Goal: Information Seeking & Learning: Learn about a topic

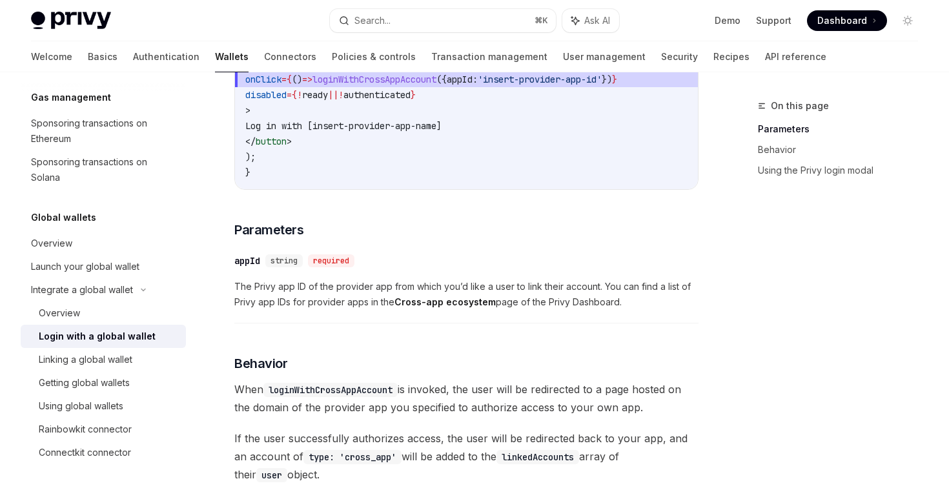
scroll to position [343, 0]
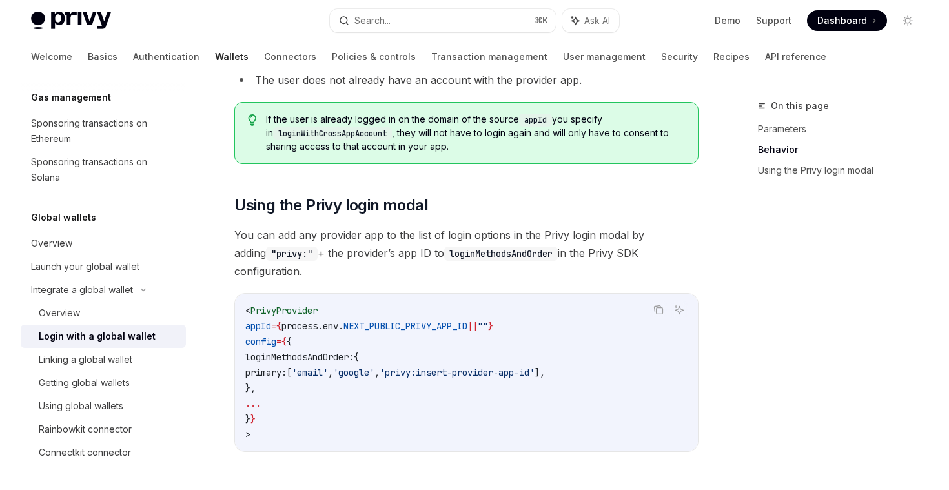
scroll to position [984, 0]
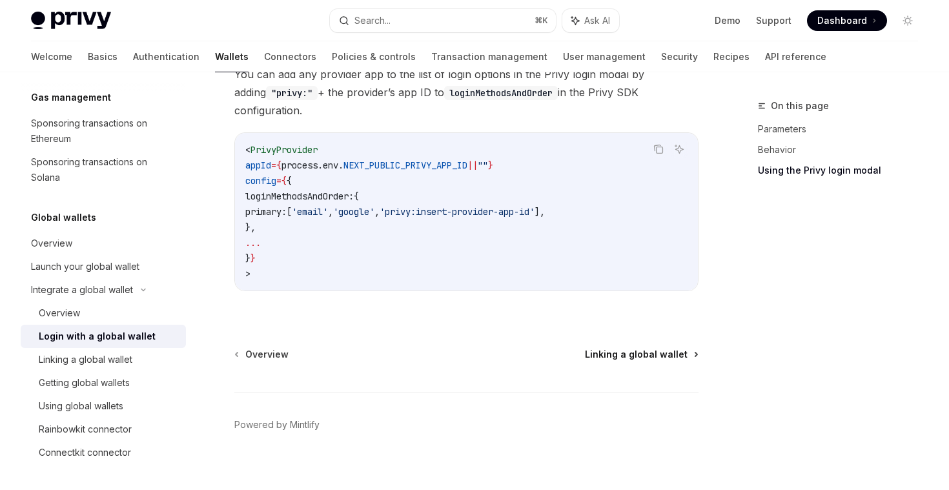
click at [639, 348] on span "Linking a global wallet" at bounding box center [636, 354] width 103 height 13
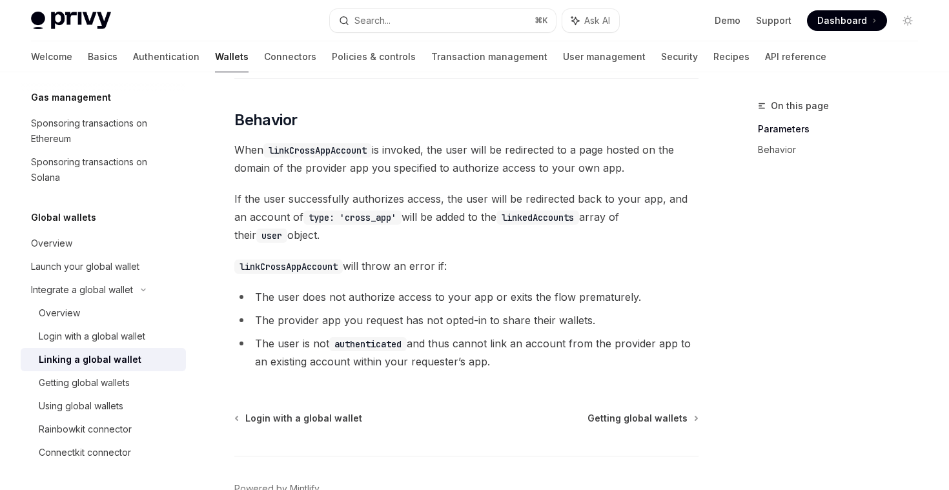
scroll to position [573, 0]
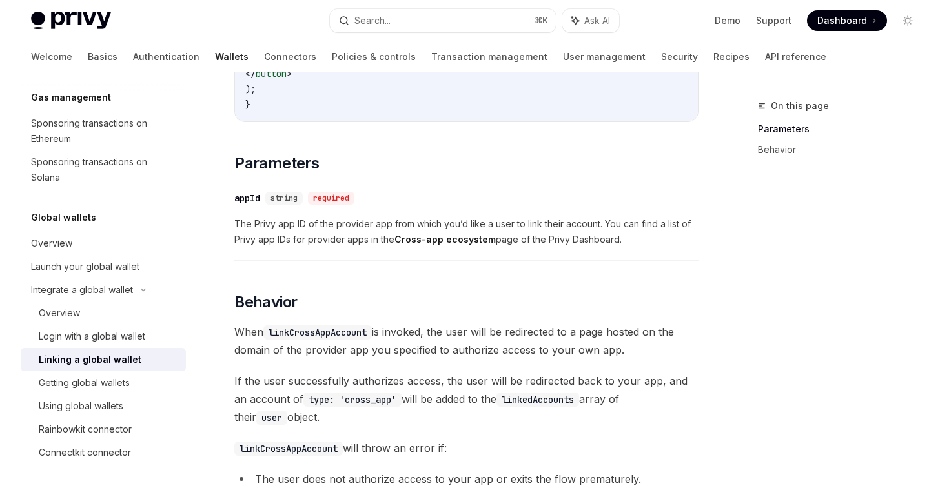
scroll to position [369, 0]
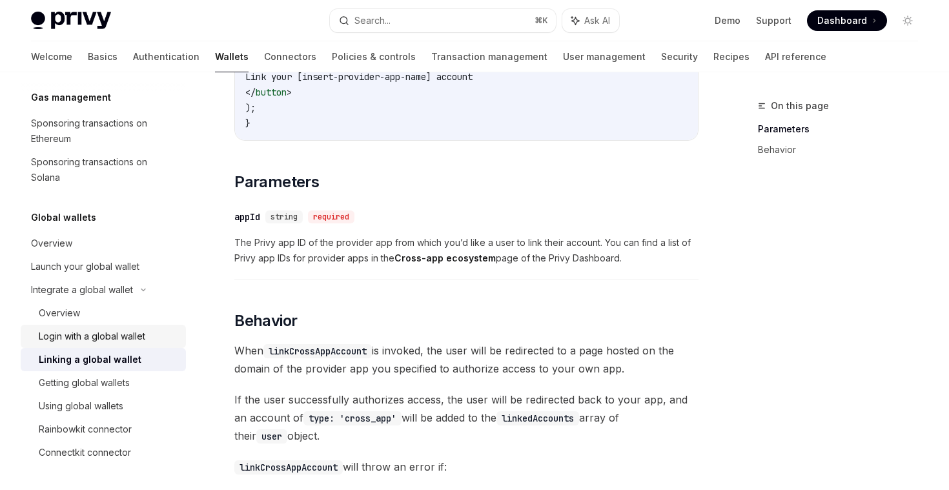
click at [82, 341] on div "Login with a global wallet" at bounding box center [92, 336] width 106 height 15
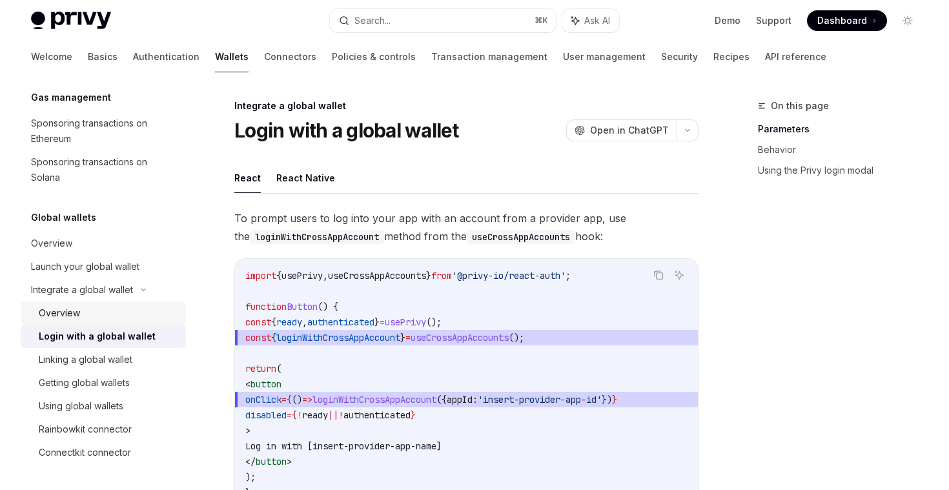
click at [90, 308] on div "Overview" at bounding box center [108, 312] width 139 height 15
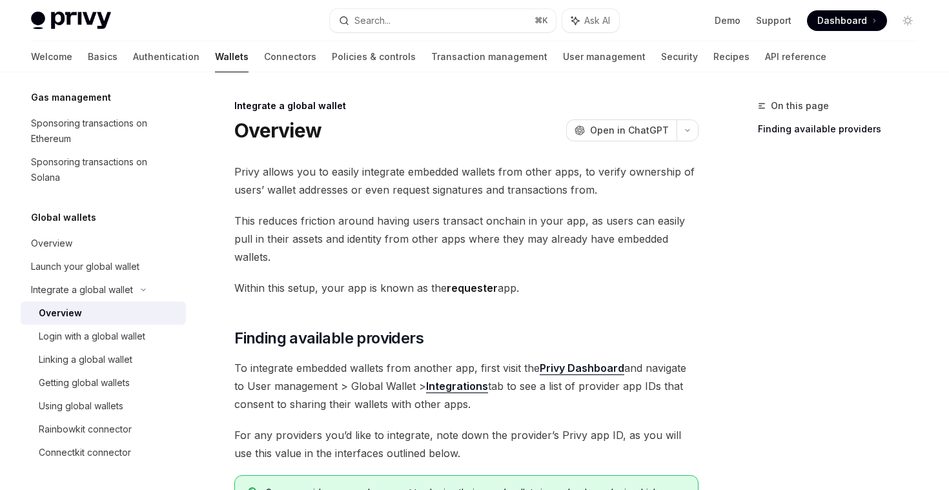
type textarea "*"
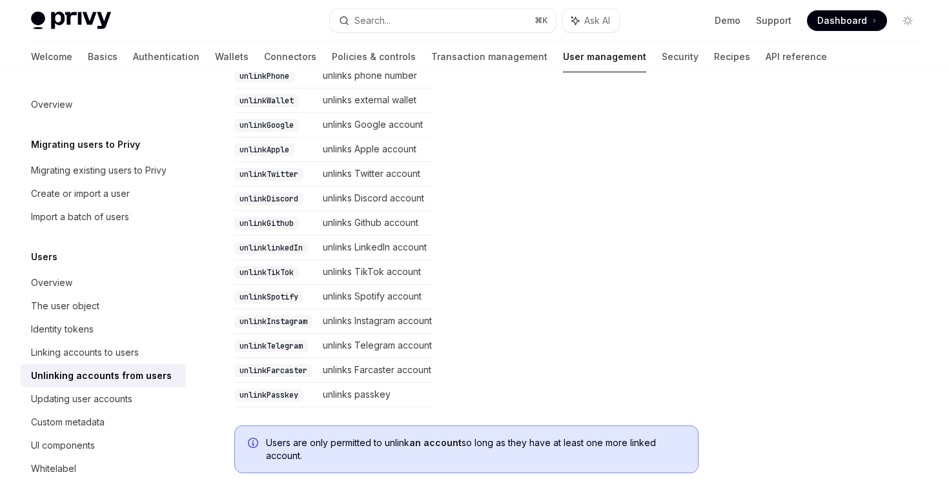
scroll to position [347, 0]
click at [623, 268] on table "Method Description unlinkEmail unlinks email address unlinkPhone unlinks phone …" at bounding box center [466, 213] width 464 height 387
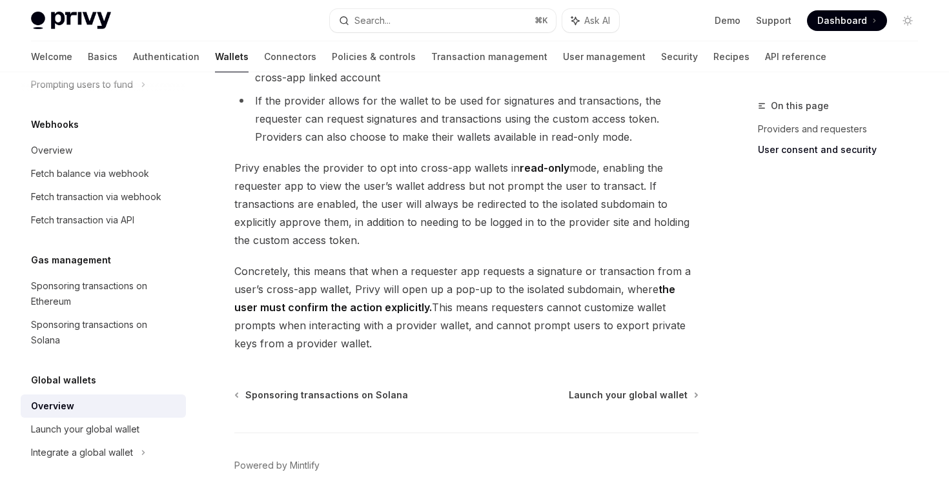
scroll to position [1093, 0]
click at [626, 394] on span "Launch your global wallet" at bounding box center [628, 394] width 119 height 13
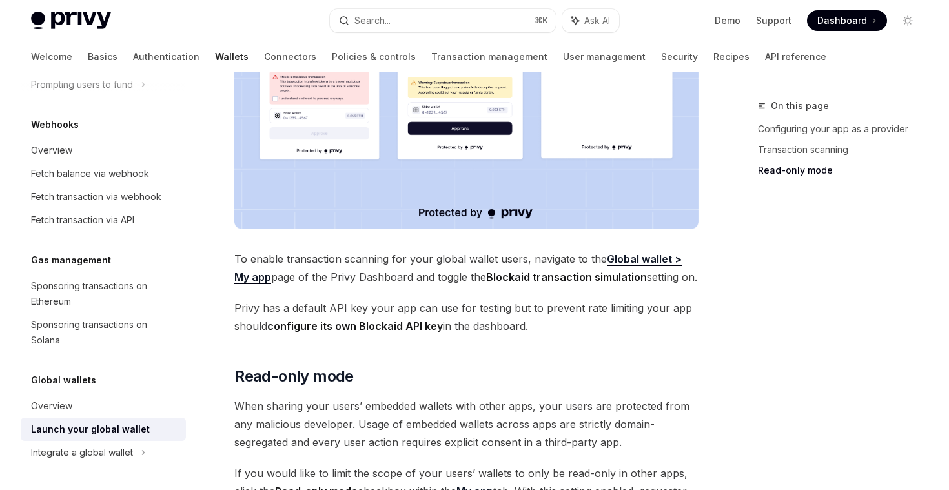
scroll to position [1159, 0]
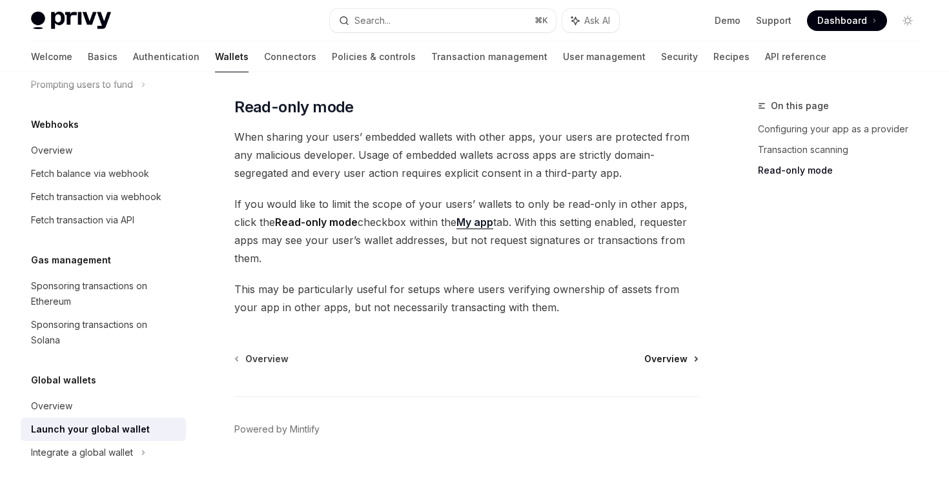
click at [676, 352] on span "Overview" at bounding box center [665, 358] width 43 height 13
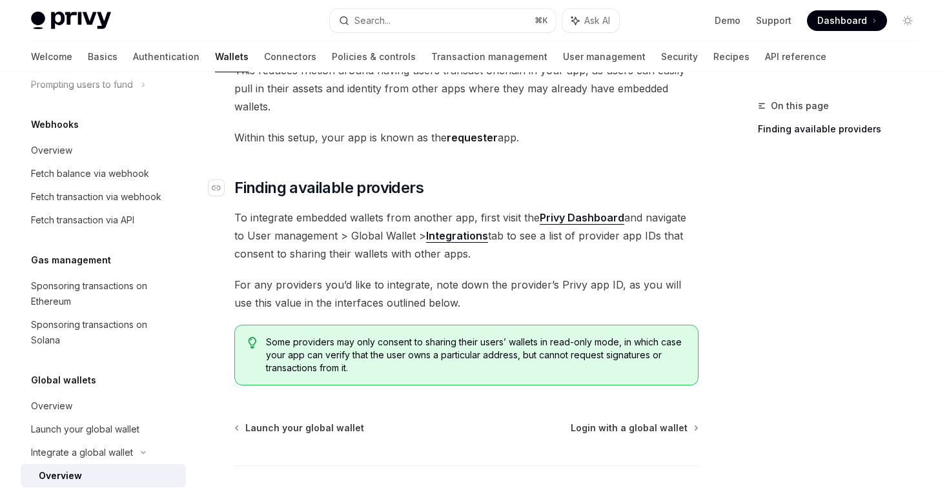
scroll to position [153, 0]
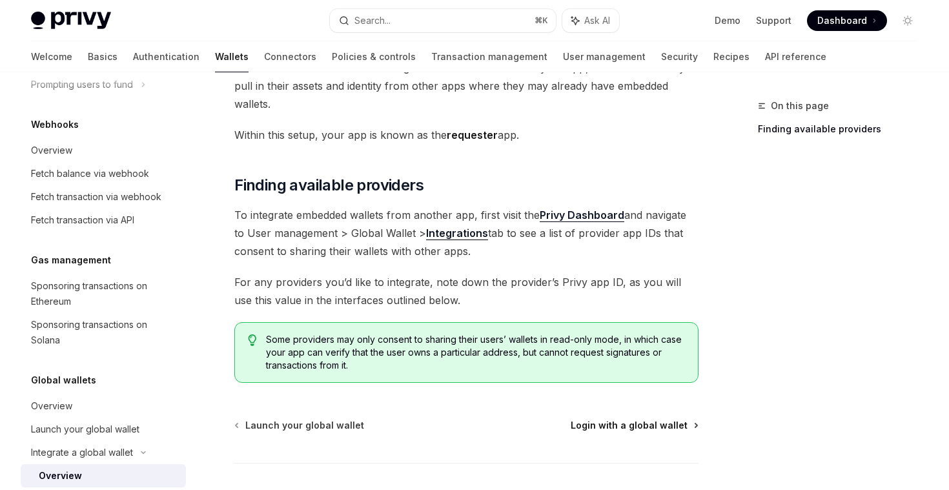
click at [612, 419] on span "Login with a global wallet" at bounding box center [629, 425] width 117 height 13
type textarea "*"
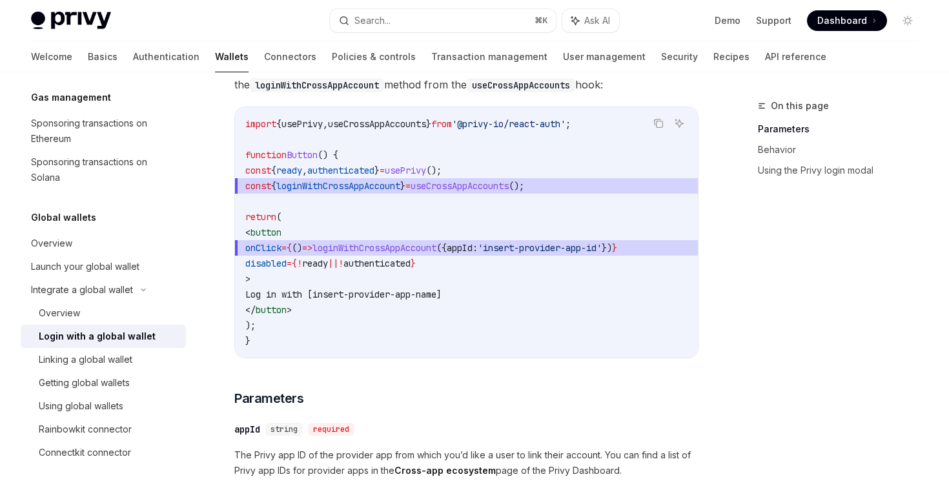
scroll to position [152, 0]
